Goal: Information Seeking & Learning: Find specific fact

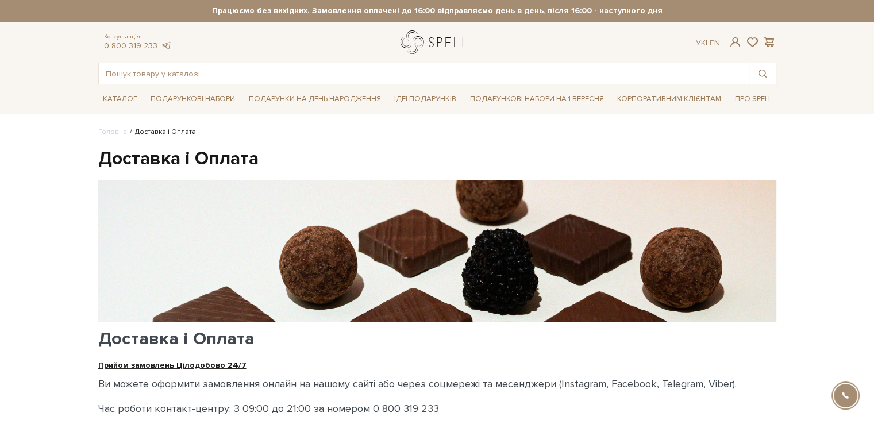
click at [418, 41] on link "logo" at bounding box center [436, 42] width 72 height 24
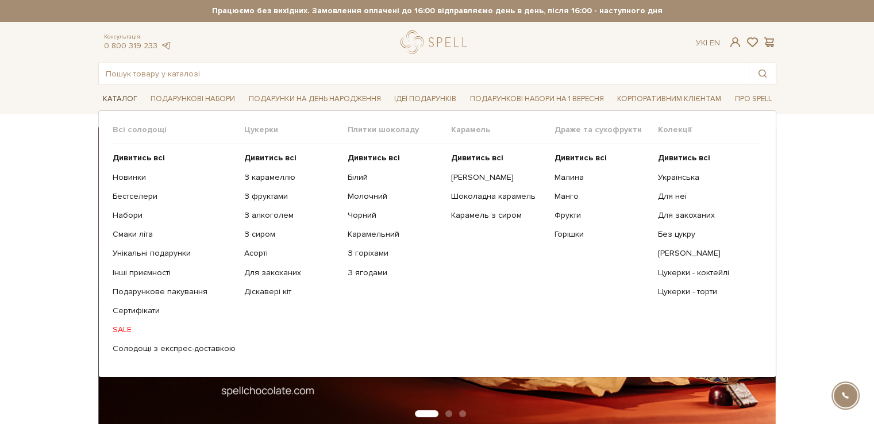
click at [117, 99] on link "Каталог" at bounding box center [120, 99] width 44 height 18
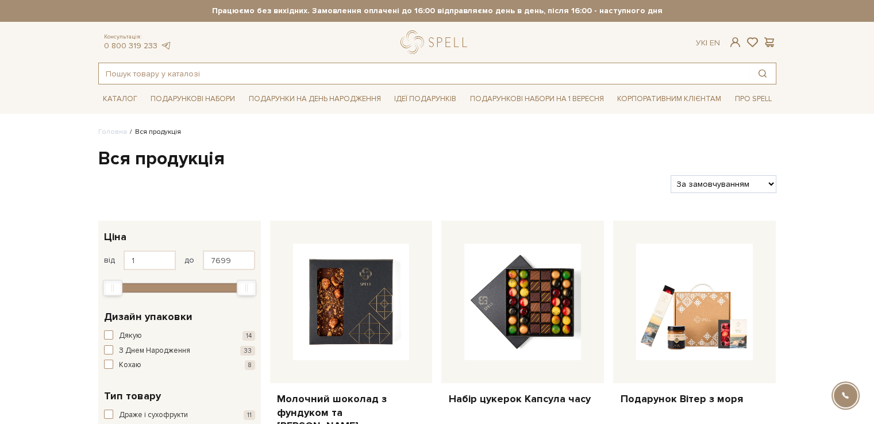
click at [136, 74] on input "text" at bounding box center [424, 73] width 650 height 21
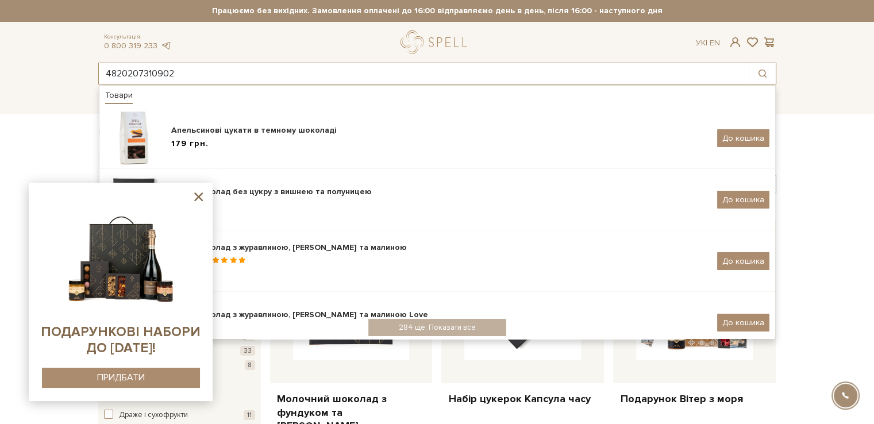
type input "4820207310902"
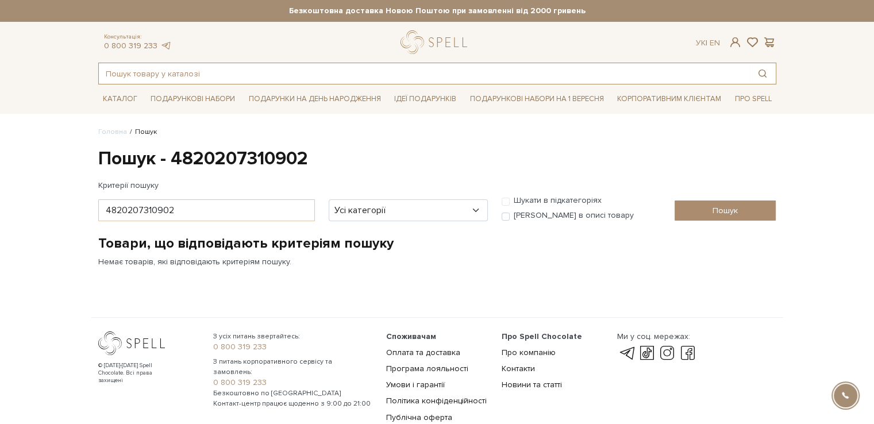
click at [203, 79] on input "text" at bounding box center [424, 73] width 650 height 21
paste input "288"
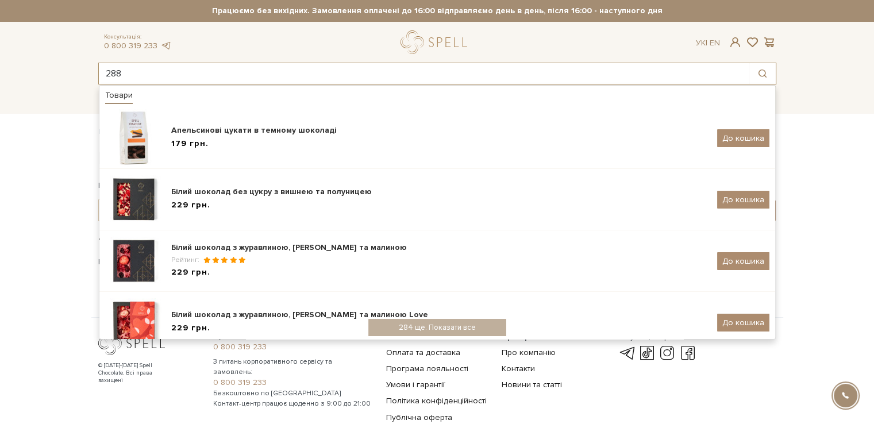
drag, startPoint x: 218, startPoint y: 73, endPoint x: 67, endPoint y: 73, distance: 151.7
click at [67, 73] on header "Безкоштовна доставка Новою Поштою при замовленні від 2000 гривень Працюємо без …" at bounding box center [437, 42] width 874 height 84
paste input "Плитка з солоною карамеллю, пластівцями та фундуком 100г"
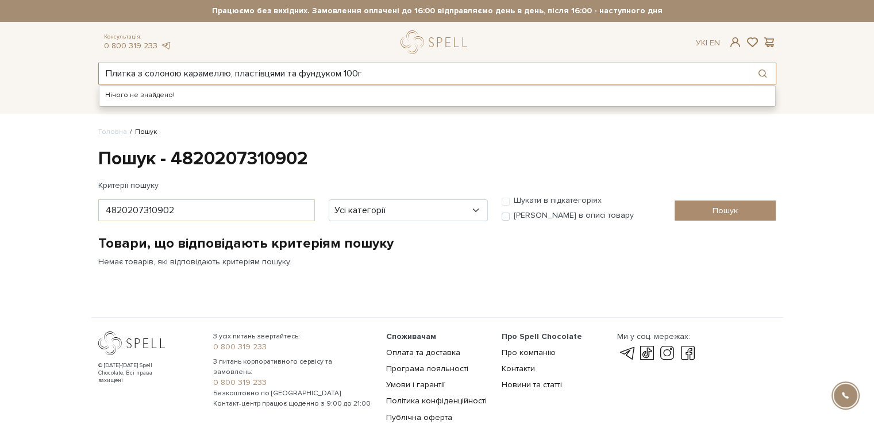
drag, startPoint x: 385, startPoint y: 72, endPoint x: 347, endPoint y: 78, distance: 38.4
click at [347, 78] on input "Плитка з солоною карамеллю, пластівцями та фундуком 100г" at bounding box center [424, 73] width 650 height 21
type input "Плитка з солоною карамеллю"
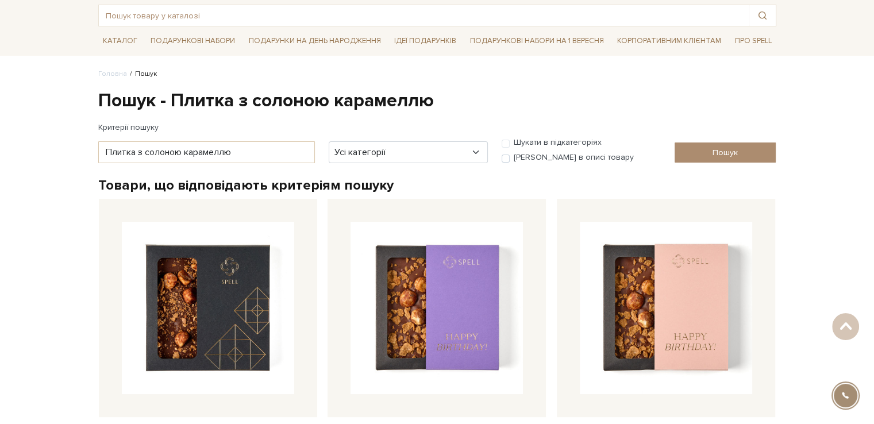
scroll to position [57, 0]
click at [250, 150] on input "Плитка з солоною карамеллю" at bounding box center [206, 153] width 217 height 22
type input "Плитка з солоною карамеллю пластівцями"
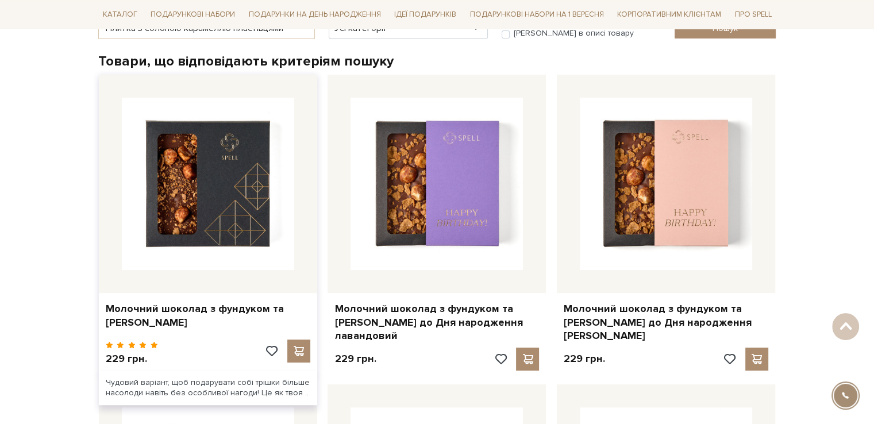
scroll to position [172, 0]
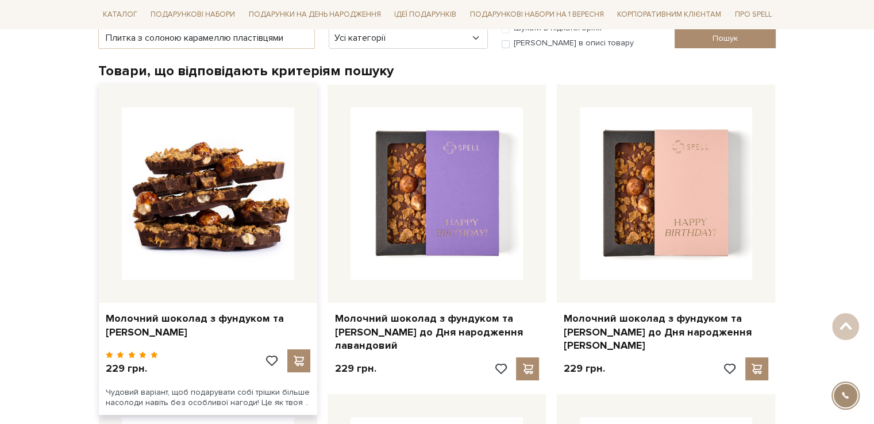
click at [138, 178] on img at bounding box center [208, 193] width 172 height 172
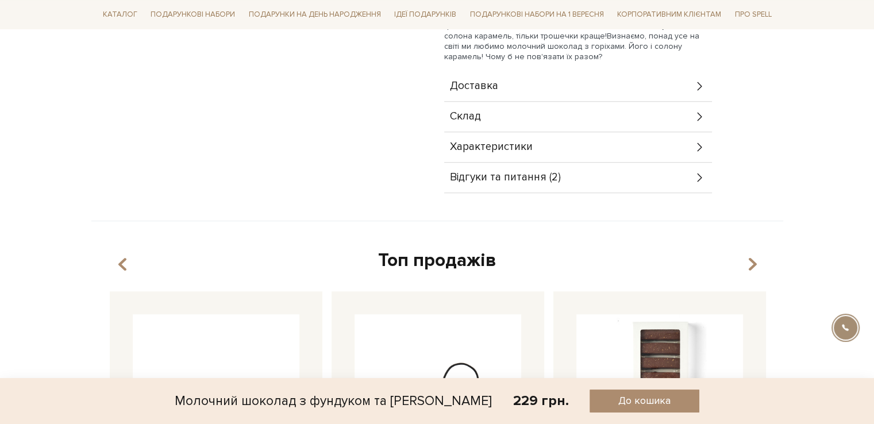
scroll to position [574, 0]
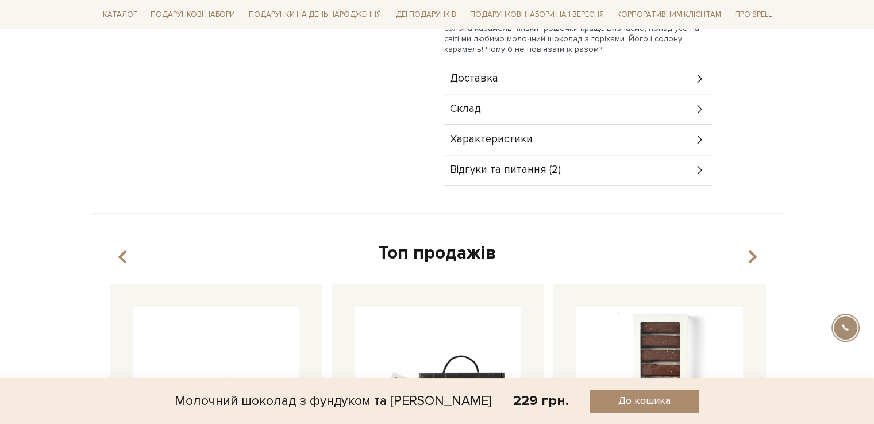
click at [557, 171] on span "Відгуки та питання (2)" at bounding box center [505, 170] width 111 height 10
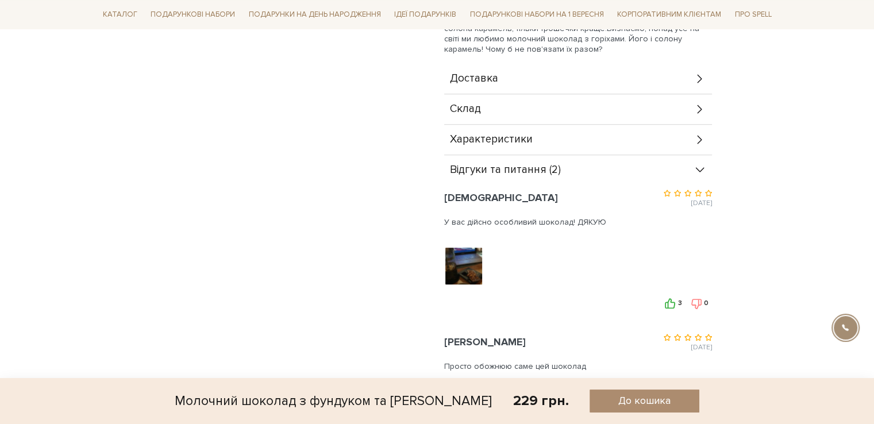
click at [466, 272] on img at bounding box center [463, 266] width 73 height 73
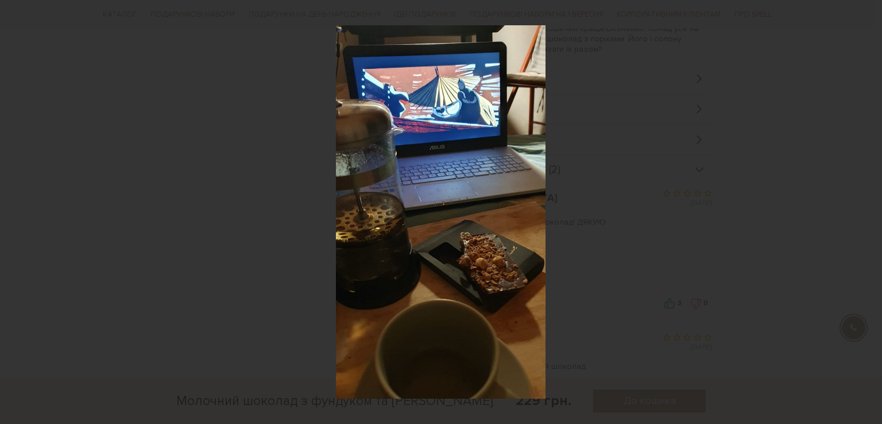
click at [593, 223] on div at bounding box center [441, 212] width 882 height 424
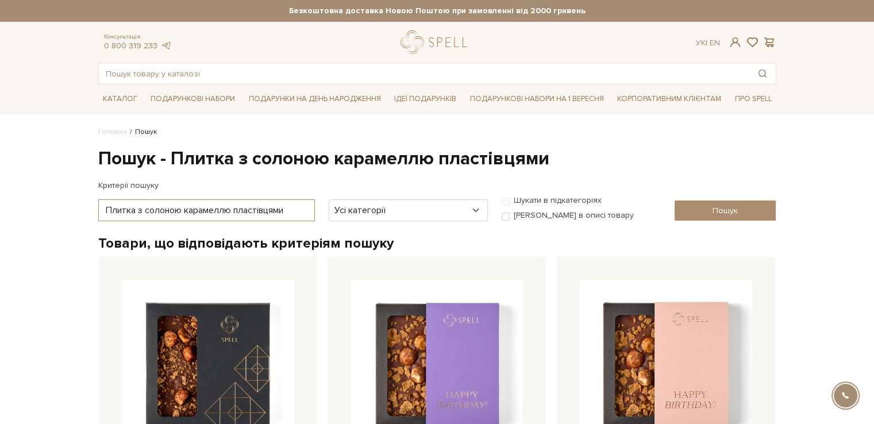
drag, startPoint x: 286, startPoint y: 210, endPoint x: 92, endPoint y: 213, distance: 193.6
click at [92, 213] on div "Плитка з солоною карамеллю пластівцями" at bounding box center [206, 210] width 230 height 22
type input "з пластівцями"
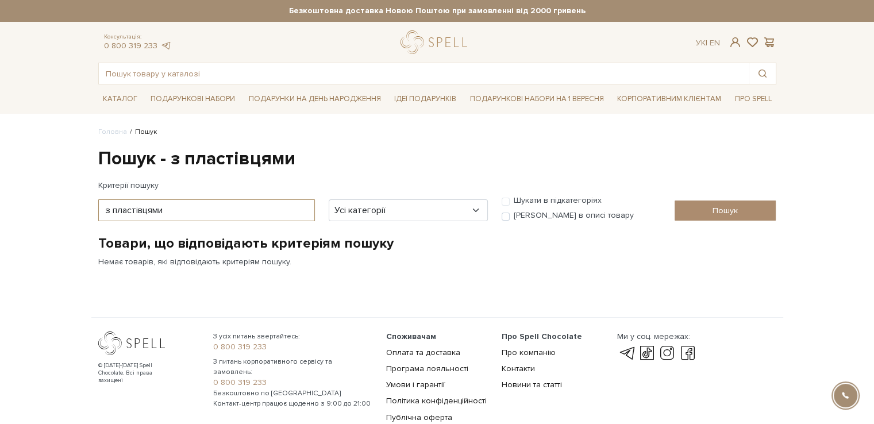
drag, startPoint x: 191, startPoint y: 200, endPoint x: 72, endPoint y: 204, distance: 119.0
click at [72, 204] on body "Подарункові набори SALE Корпоративним клієнтам Доставка і оплата Консультація: …" at bounding box center [437, 220] width 874 height 440
